Goal: Task Accomplishment & Management: Complete application form

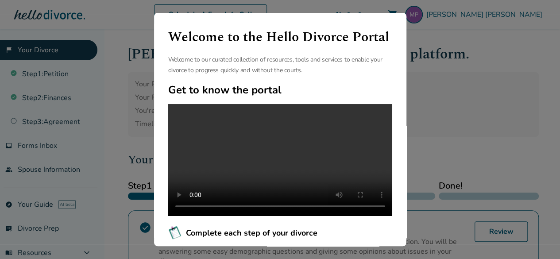
click at [450, 69] on div "Welcome to the Hello Divorce Portal Welcome to our curated collection of resour…" at bounding box center [280, 129] width 560 height 259
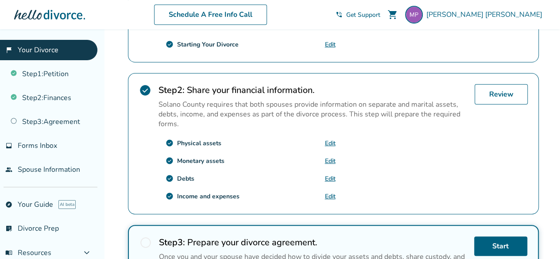
scroll to position [354, 0]
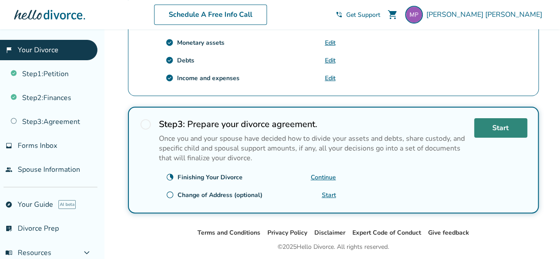
click at [495, 119] on link "Start" at bounding box center [501, 127] width 53 height 19
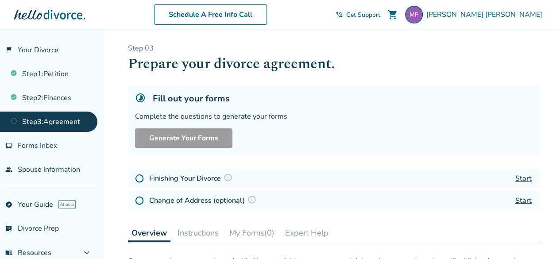
drag, startPoint x: 137, startPoint y: 176, endPoint x: 163, endPoint y: 165, distance: 28.2
click at [137, 176] on img at bounding box center [139, 178] width 9 height 9
click at [520, 178] on link "Start" at bounding box center [524, 179] width 16 height 10
